Goal: Navigation & Orientation: Find specific page/section

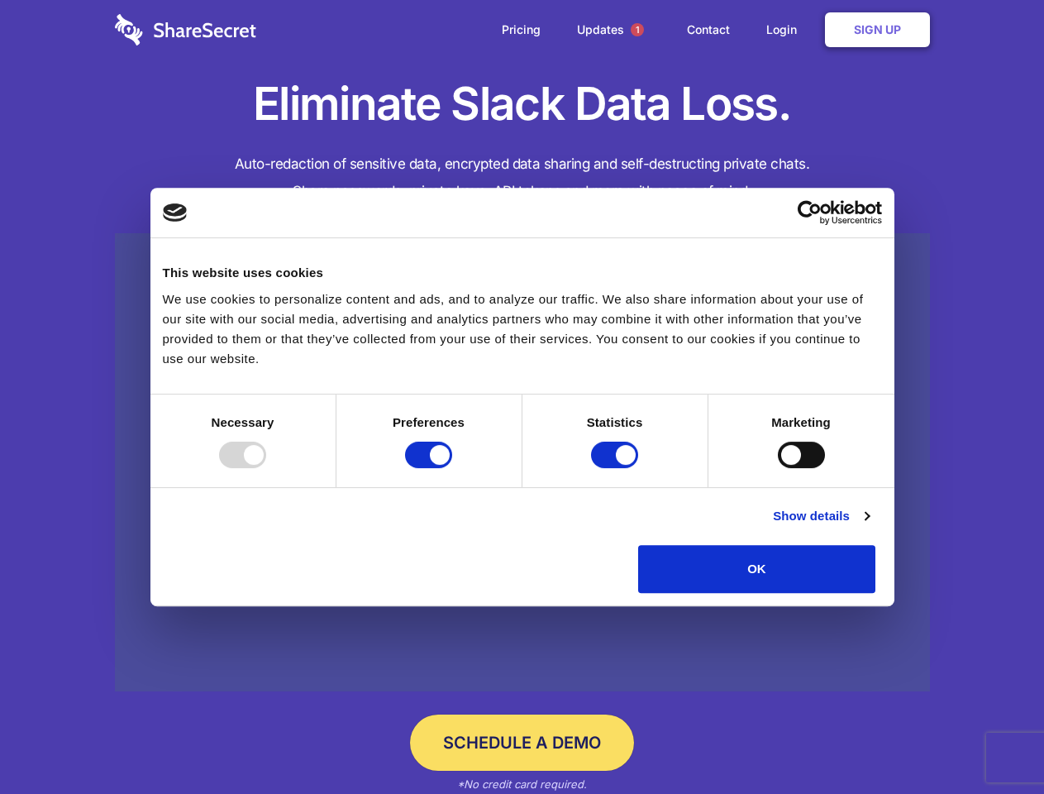
click at [266, 468] on div at bounding box center [242, 454] width 47 height 26
click at [452, 468] on input "Preferences" at bounding box center [428, 454] width 47 height 26
checkbox input "false"
click at [617, 468] on input "Statistics" at bounding box center [614, 454] width 47 height 26
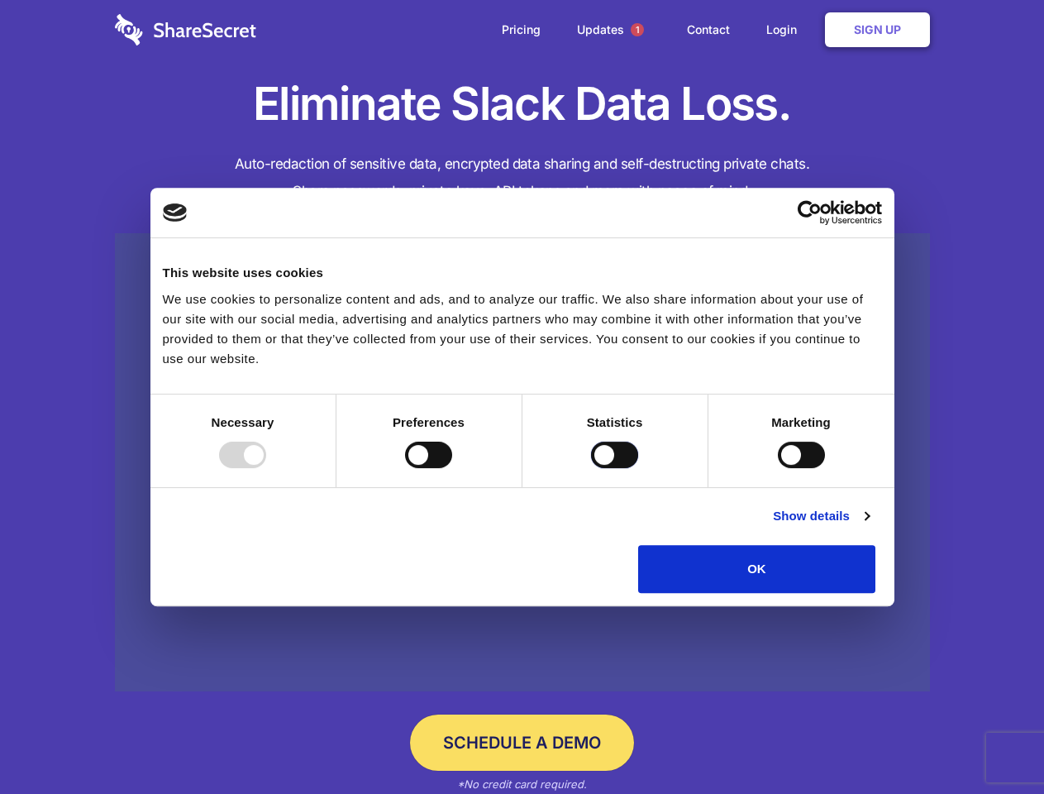
checkbox input "false"
click at [778, 468] on input "Marketing" at bounding box center [801, 454] width 47 height 26
checkbox input "true"
click at [869, 526] on link "Show details" at bounding box center [821, 516] width 96 height 20
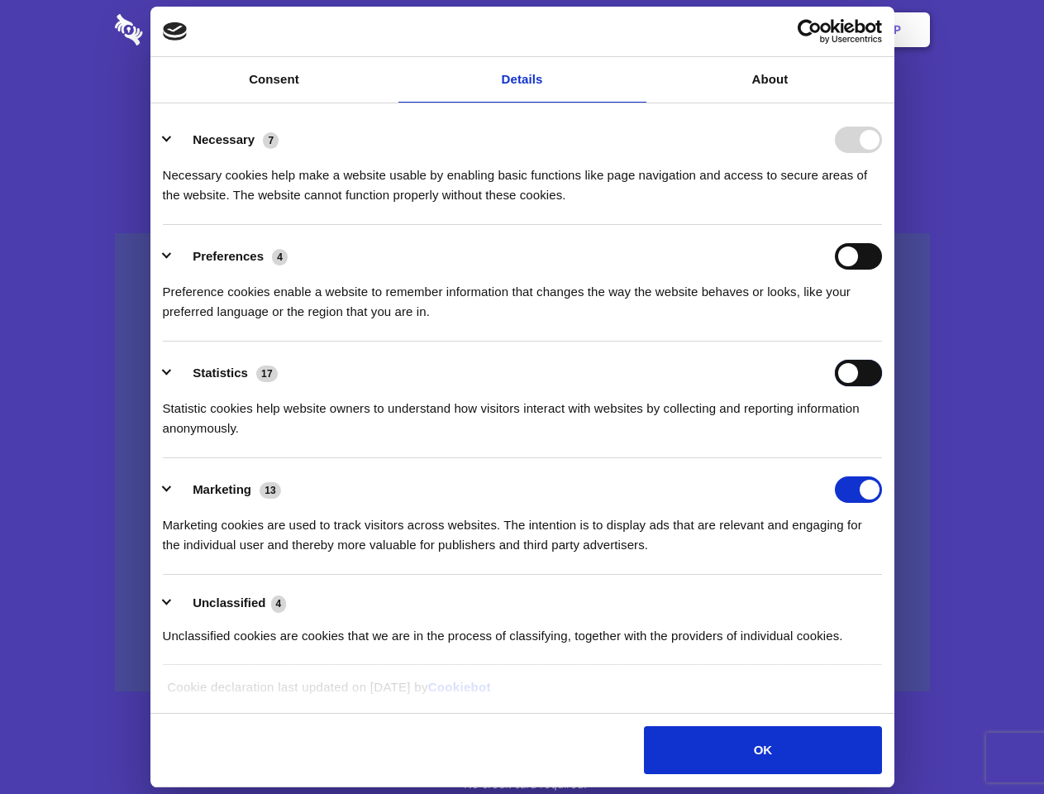
click at [882, 438] on div "Statistics 17 Statistic cookies help website owners to understand how visitors …" at bounding box center [522, 399] width 719 height 79
click at [636, 30] on span "1" at bounding box center [637, 29] width 13 height 13
